Goal: Task Accomplishment & Management: Use online tool/utility

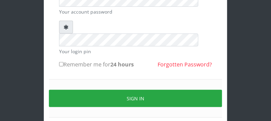
scroll to position [107, 0]
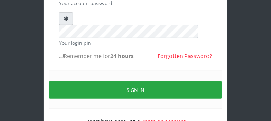
click at [62, 54] on input "Remember me for 24 hours" at bounding box center [61, 56] width 4 height 4
checkbox input "true"
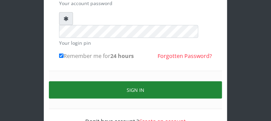
click at [200, 82] on button "Sign in" at bounding box center [135, 90] width 173 height 17
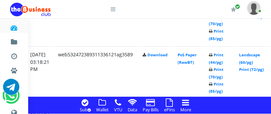
scroll to position [934, 131]
click at [224, 63] on link "Print (44/pg)" at bounding box center [217, 58] width 15 height 13
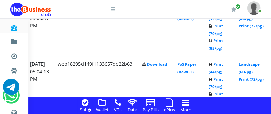
scroll to position [622, 131]
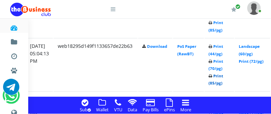
click at [224, 84] on link "Print (85/pg)" at bounding box center [216, 79] width 15 height 13
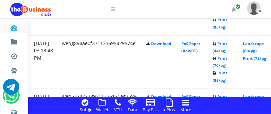
scroll to position [892, 127]
click at [260, 59] on link "Print (72/pg)" at bounding box center [256, 58] width 25 height 5
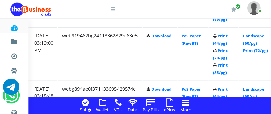
scroll to position [838, 127]
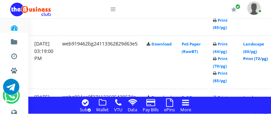
click at [261, 61] on link "Print (72/pg)" at bounding box center [256, 58] width 25 height 5
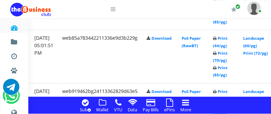
scroll to position [784, 127]
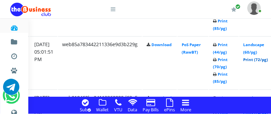
click at [262, 61] on link "Print (72/pg)" at bounding box center [256, 59] width 25 height 5
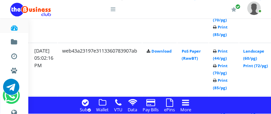
scroll to position [712, 127]
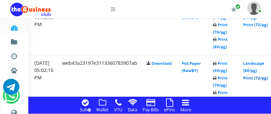
click at [265, 79] on link "Print (72/pg)" at bounding box center [256, 78] width 25 height 5
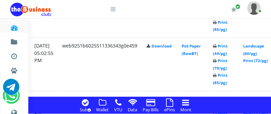
scroll to position [658, 127]
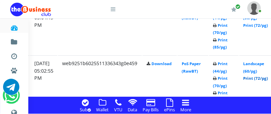
click at [262, 78] on link "Print (72/pg)" at bounding box center [256, 78] width 25 height 5
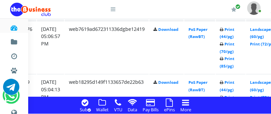
scroll to position [569, 120]
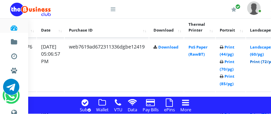
click at [265, 62] on link "Print (72/pg)" at bounding box center [263, 61] width 25 height 5
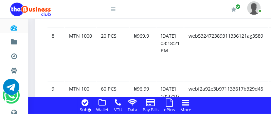
scroll to position [964, 0]
